Goal: Information Seeking & Learning: Learn about a topic

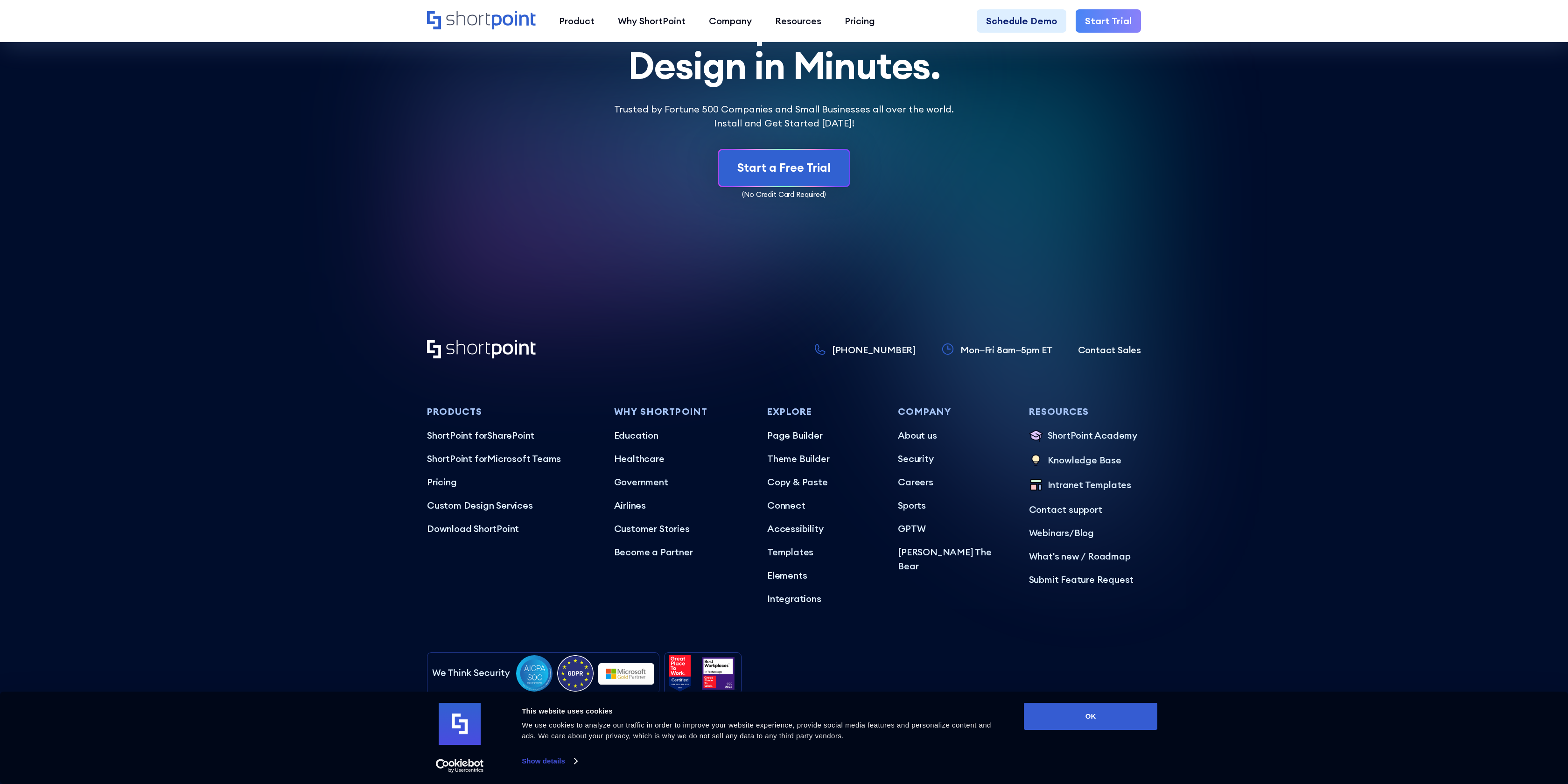
scroll to position [5559, 0]
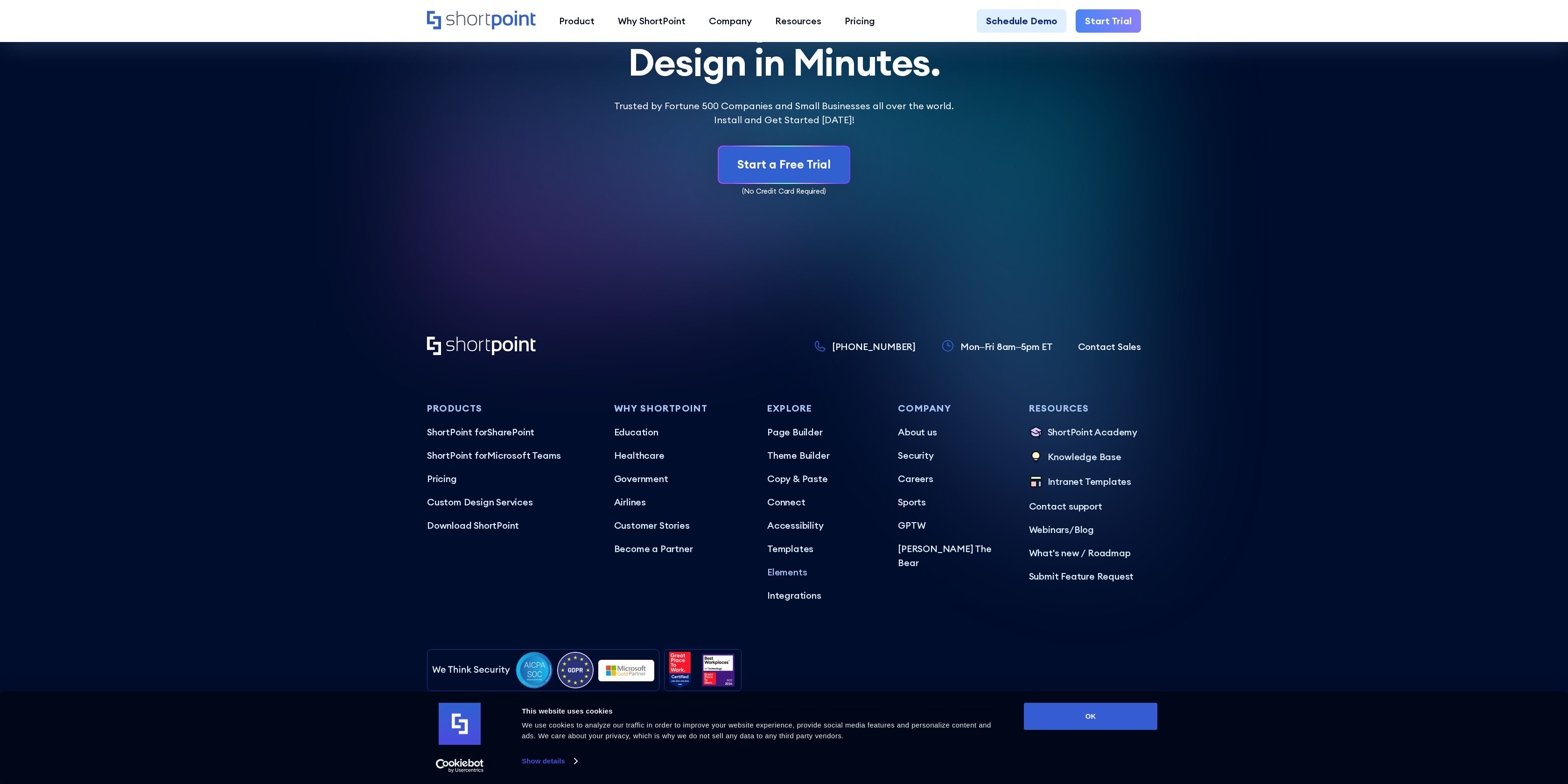
click at [792, 565] on p "Elements" at bounding box center [823, 572] width 112 height 14
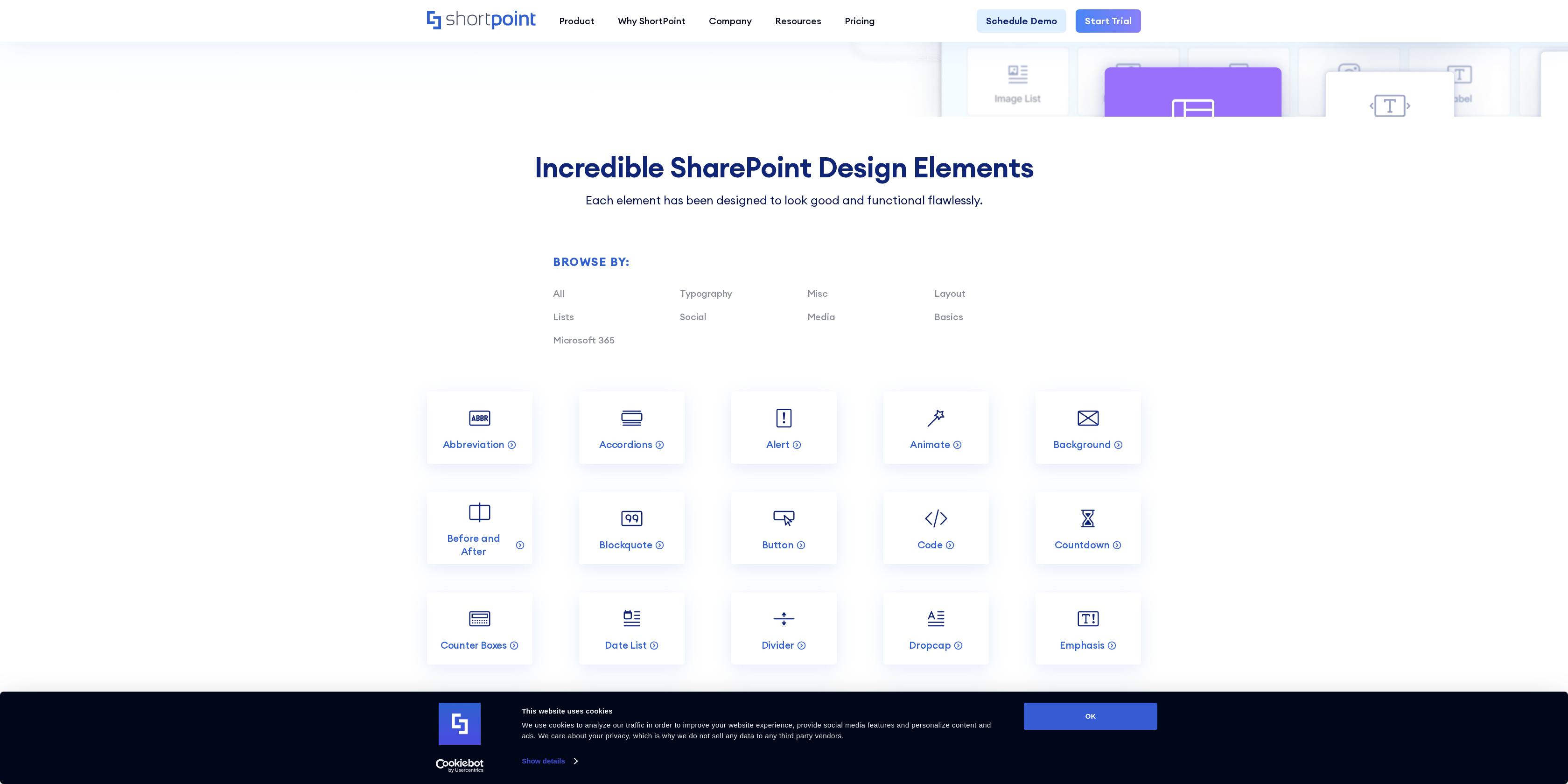
scroll to position [911, 0]
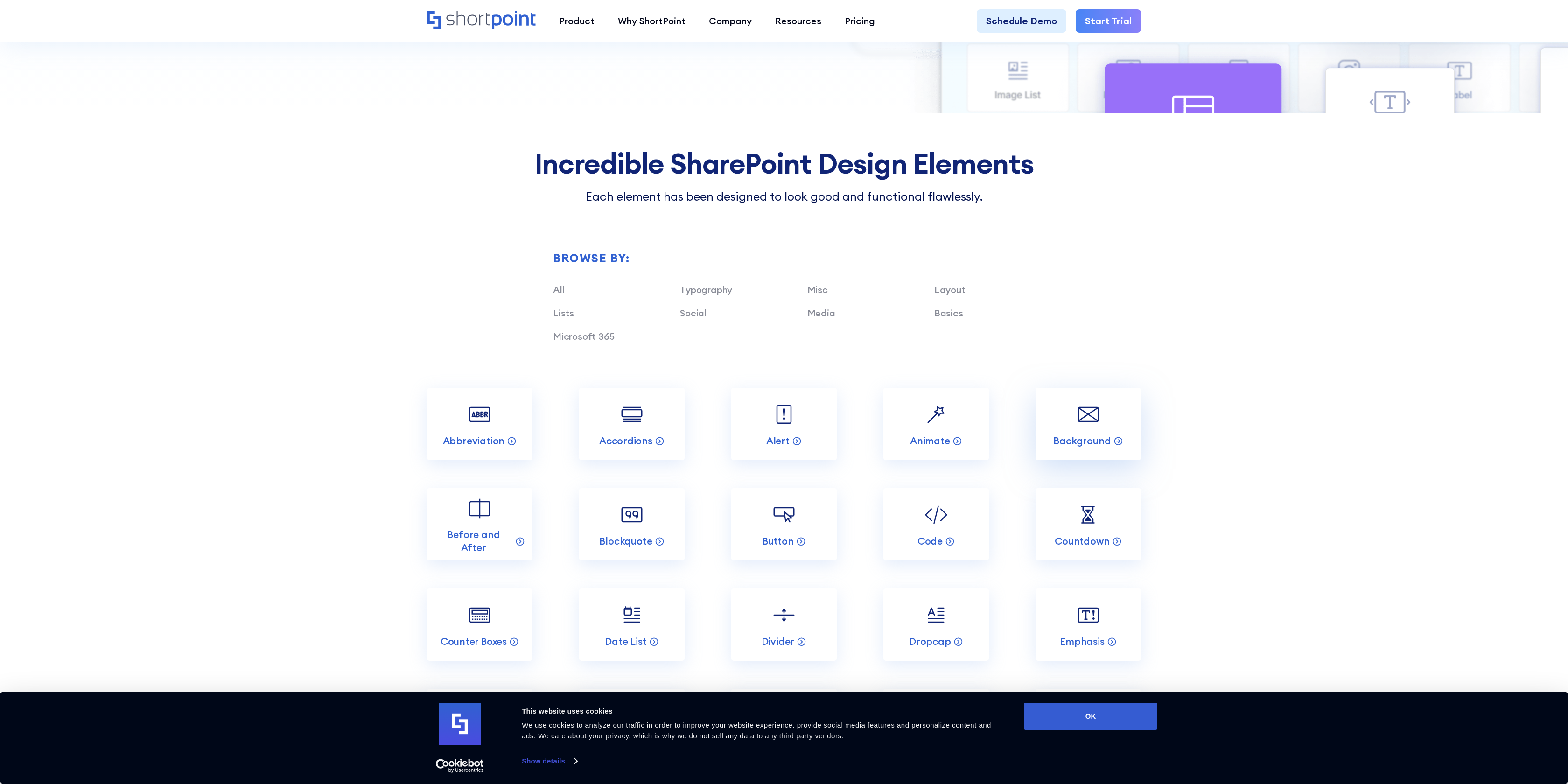
click at [1068, 434] on link "Background" at bounding box center [1088, 424] width 105 height 72
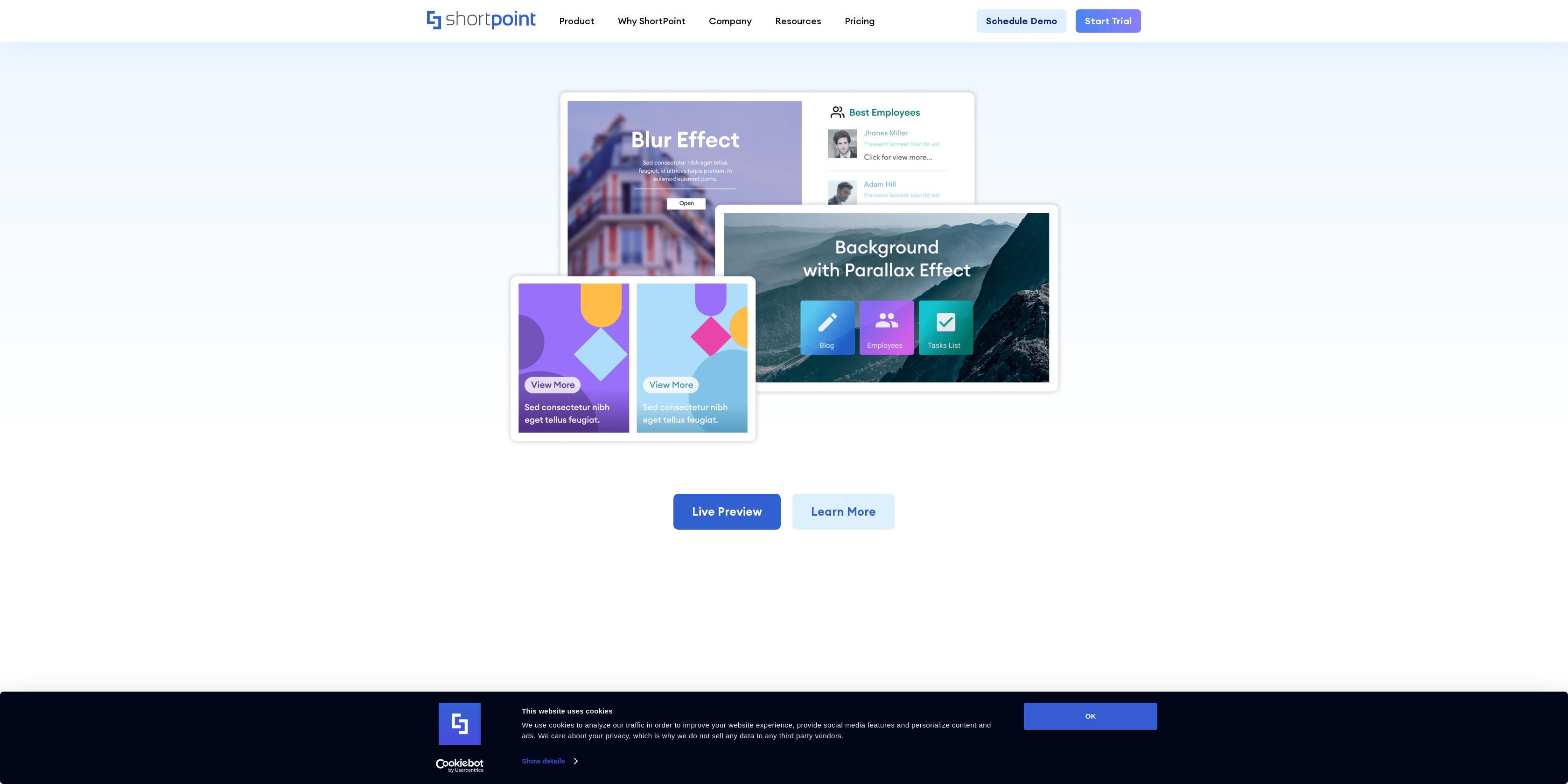
scroll to position [413, 0]
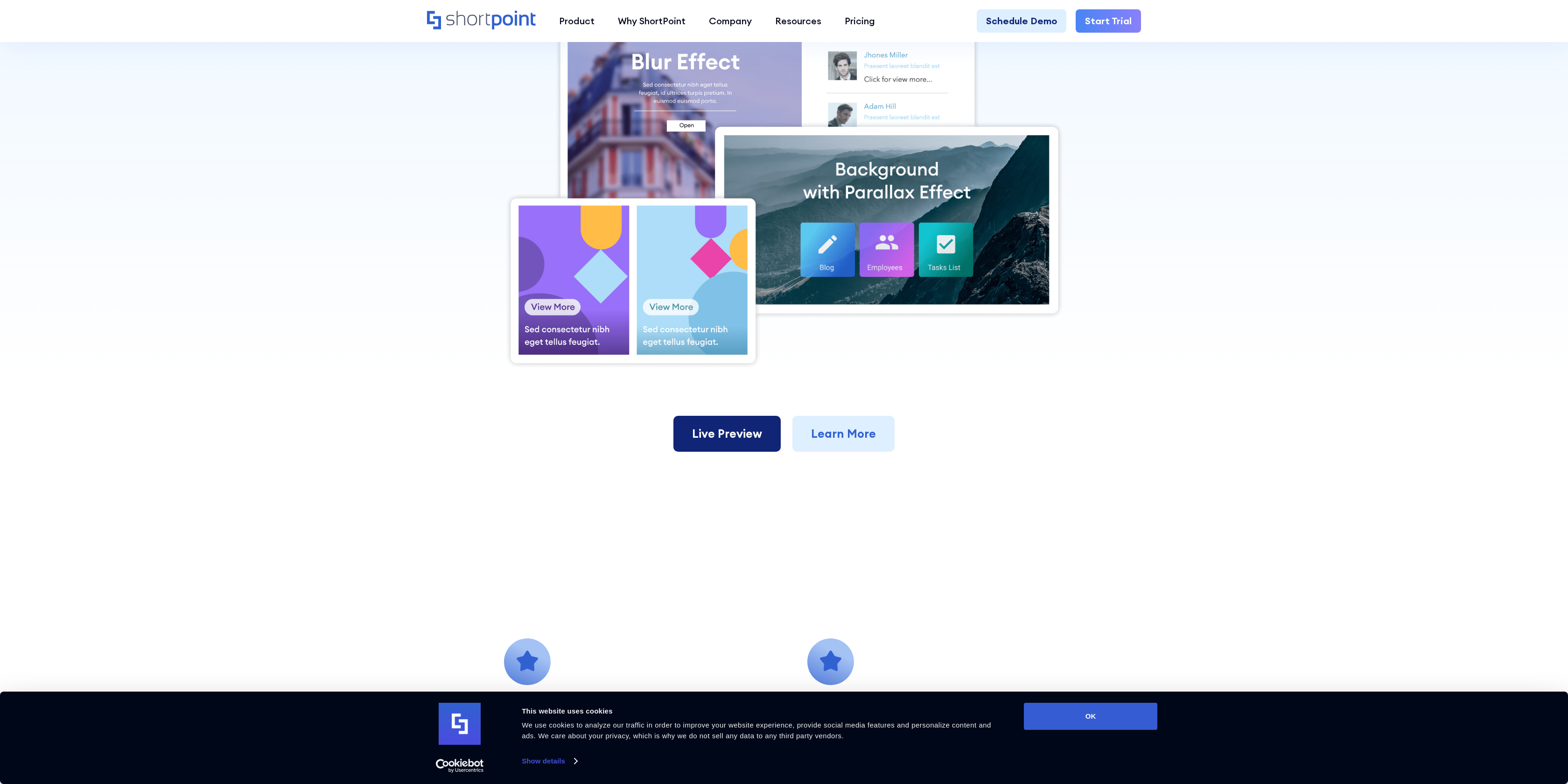
click at [741, 438] on link "Live Preview" at bounding box center [727, 434] width 107 height 37
